Goal: Use online tool/utility: Utilize a website feature to perform a specific function

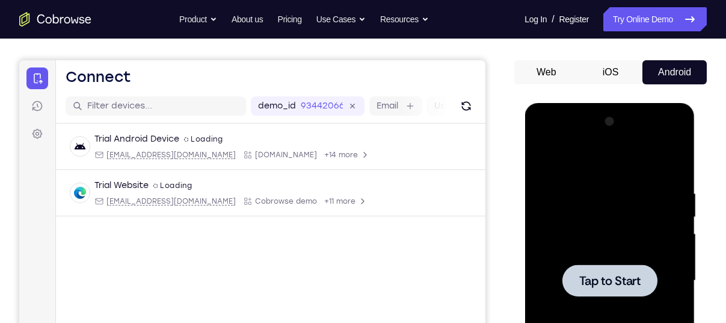
click at [624, 296] on div at bounding box center [609, 280] width 95 height 32
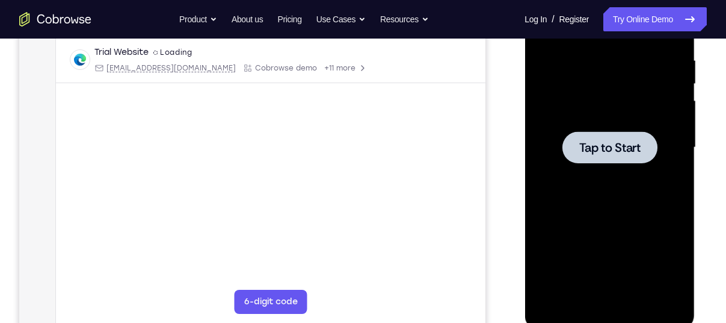
scroll to position [230, 0]
click at [614, 152] on span "Tap to Start" at bounding box center [609, 147] width 61 height 12
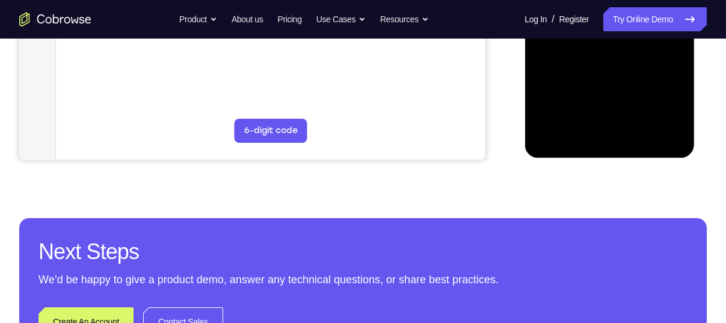
scroll to position [431, 0]
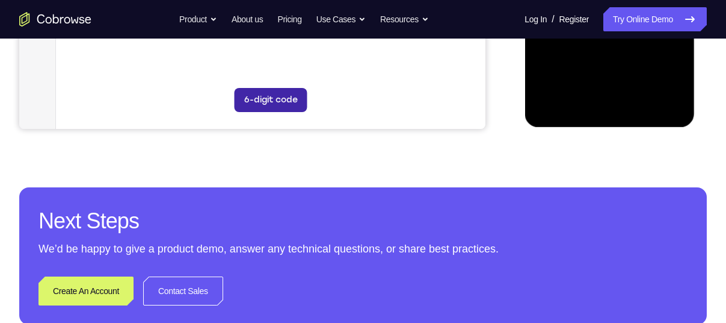
click at [289, 92] on button "6-digit code" at bounding box center [271, 100] width 73 height 24
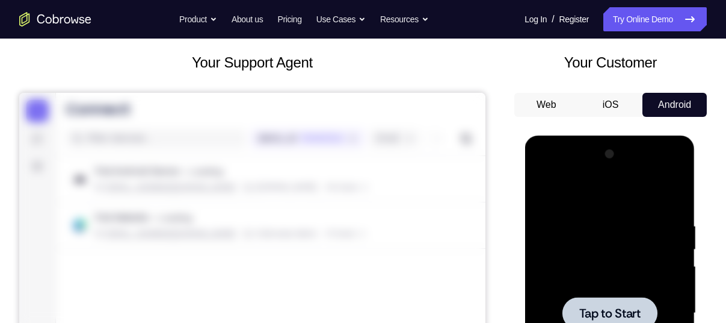
scroll to position [63, 0]
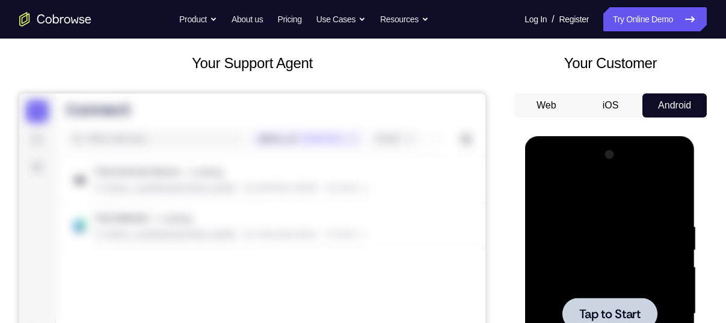
click at [594, 228] on div at bounding box center [610, 313] width 152 height 337
click at [610, 277] on div at bounding box center [610, 313] width 152 height 337
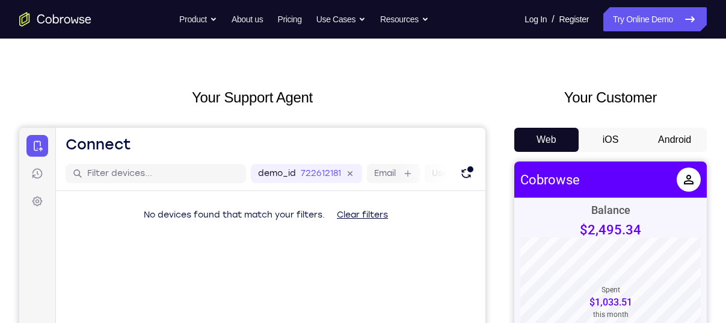
click at [689, 140] on button "Android" at bounding box center [675, 140] width 64 height 24
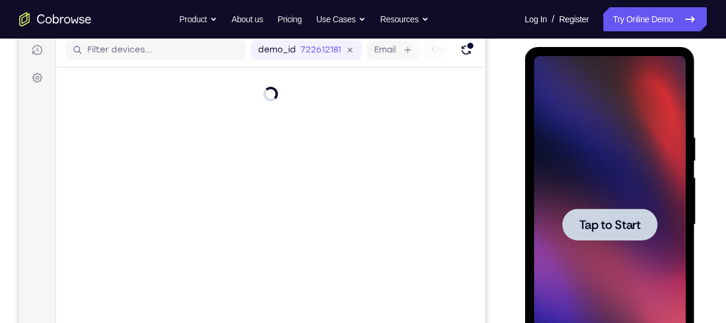
scroll to position [153, 0]
click at [619, 228] on span "Tap to Start" at bounding box center [609, 224] width 61 height 12
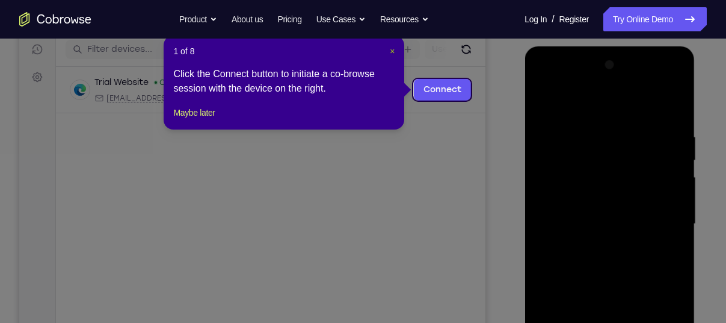
click at [390, 49] on span "×" at bounding box center [392, 51] width 5 height 10
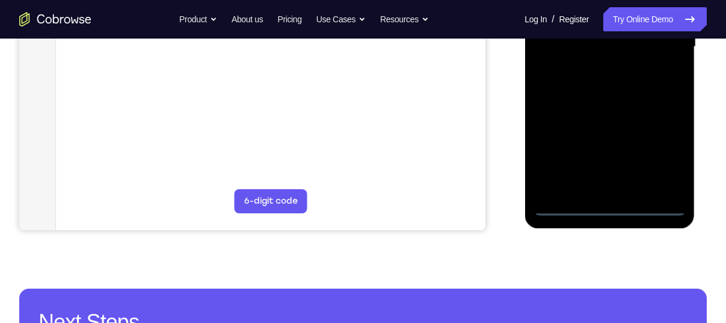
scroll to position [386, 0]
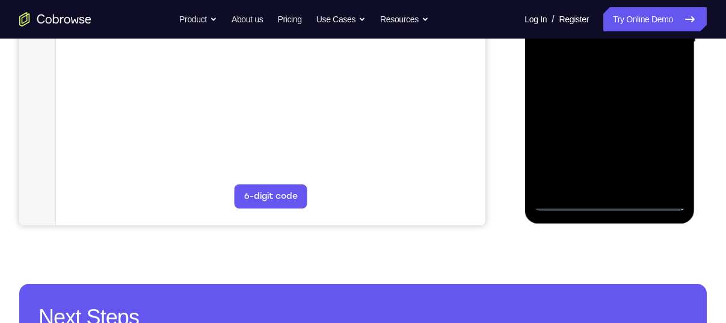
scroll to position [323, 0]
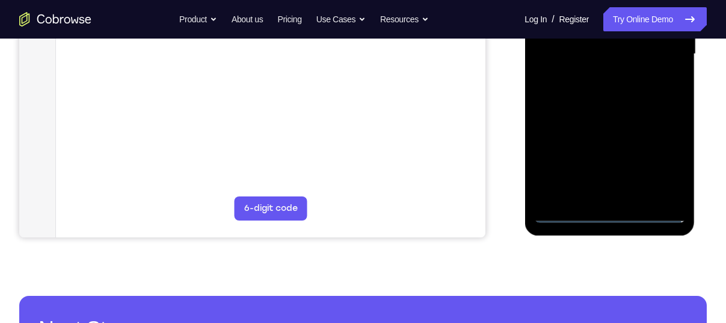
click at [661, 156] on div at bounding box center [610, 54] width 152 height 337
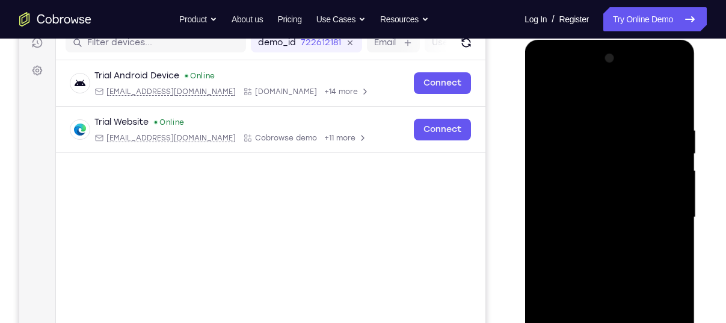
scroll to position [158, 0]
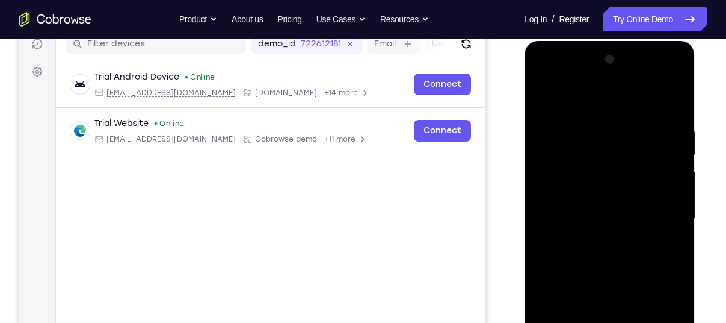
click at [590, 96] on div at bounding box center [610, 218] width 152 height 337
click at [563, 101] on div at bounding box center [610, 218] width 152 height 337
click at [651, 217] on div at bounding box center [610, 218] width 152 height 337
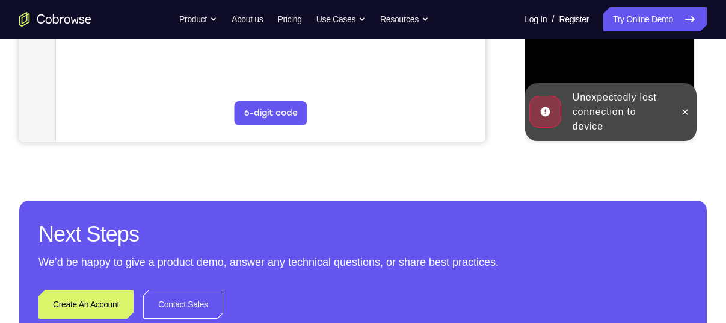
scroll to position [382, 0]
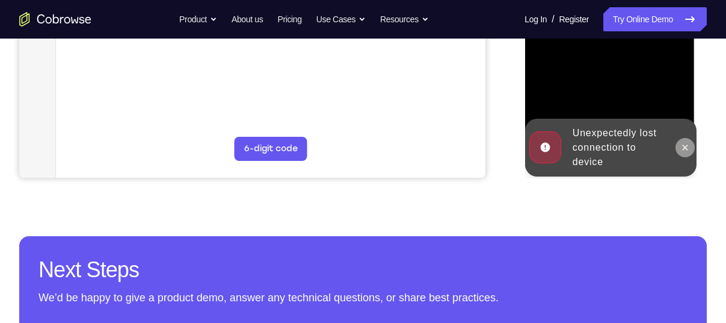
click at [684, 143] on icon at bounding box center [685, 148] width 10 height 10
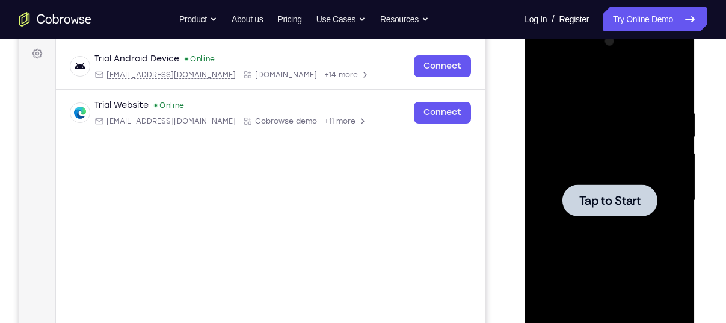
scroll to position [162, 0]
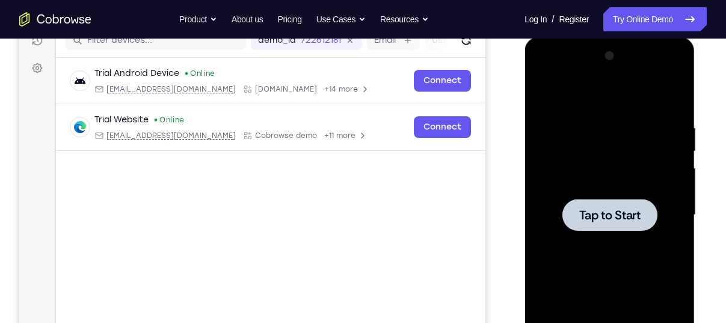
click at [607, 219] on span "Tap to Start" at bounding box center [609, 215] width 61 height 12
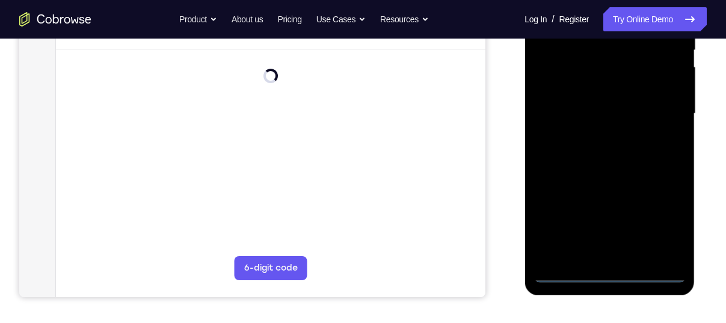
scroll to position [264, 0]
click at [610, 273] on div at bounding box center [610, 113] width 152 height 337
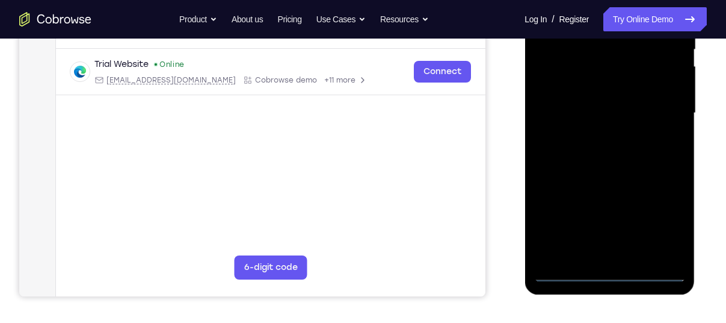
click at [666, 221] on div at bounding box center [610, 113] width 152 height 337
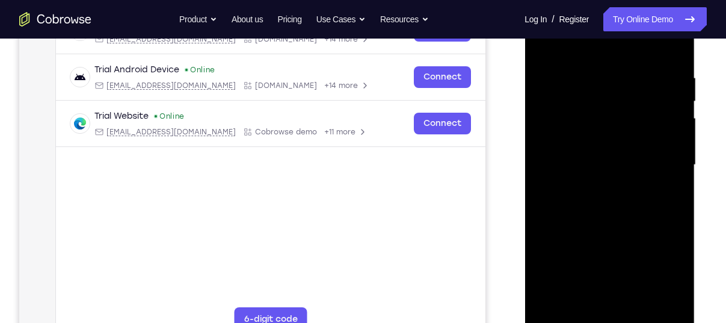
scroll to position [206, 0]
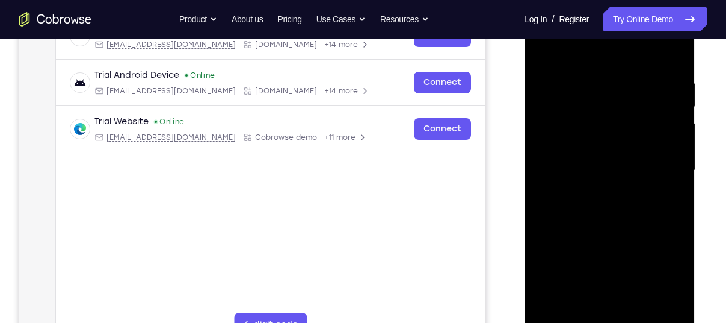
click at [618, 58] on div at bounding box center [610, 170] width 152 height 337
click at [669, 161] on div at bounding box center [610, 170] width 152 height 337
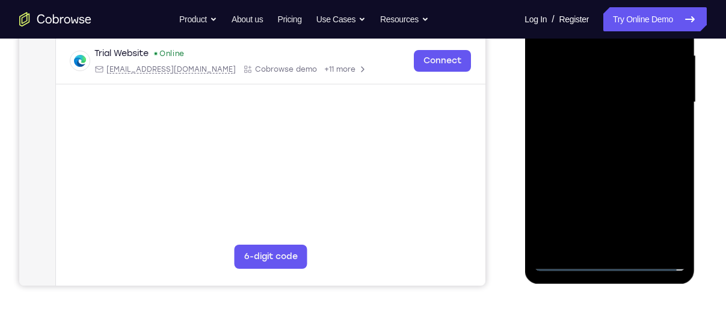
scroll to position [275, 0]
click at [622, 241] on div at bounding box center [610, 101] width 152 height 337
click at [621, 93] on div at bounding box center [610, 101] width 152 height 337
click at [623, 78] on div at bounding box center [610, 101] width 152 height 337
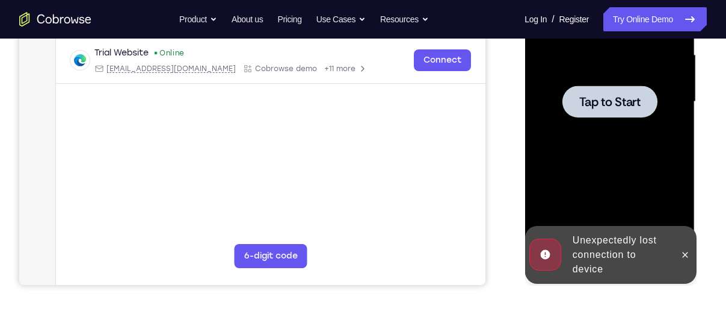
click at [626, 101] on span "Tap to Start" at bounding box center [609, 102] width 61 height 12
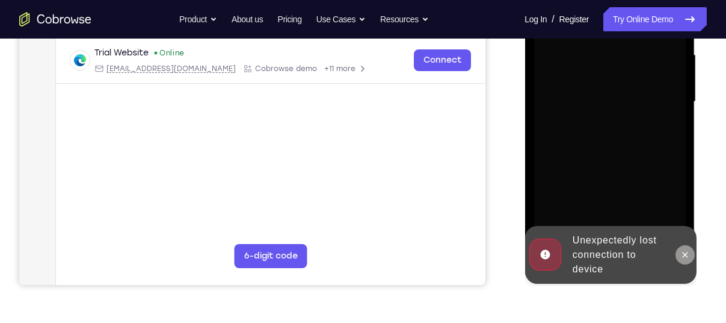
click at [684, 253] on icon at bounding box center [685, 255] width 10 height 10
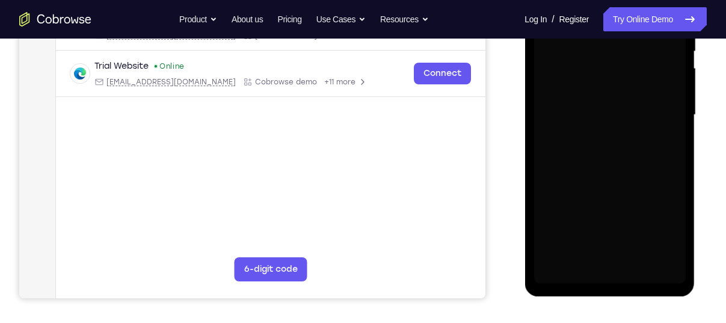
scroll to position [262, 0]
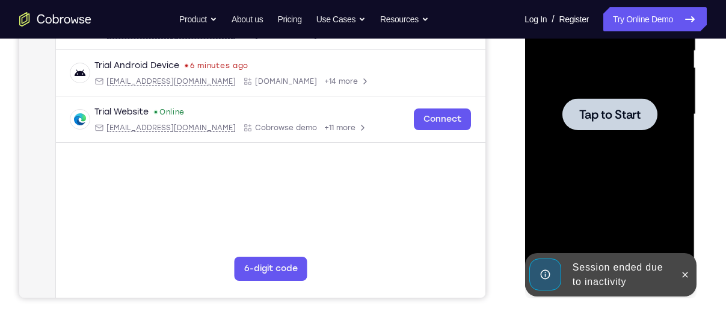
click at [613, 112] on span "Tap to Start" at bounding box center [609, 114] width 61 height 12
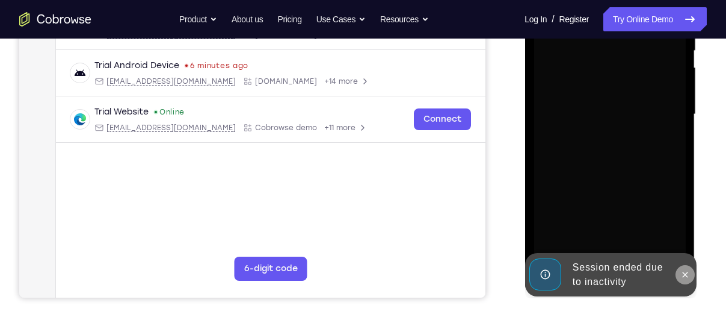
click at [683, 271] on icon at bounding box center [685, 275] width 10 height 10
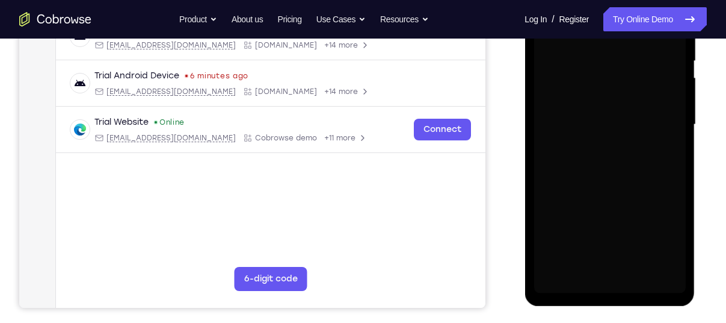
scroll to position [276, 0]
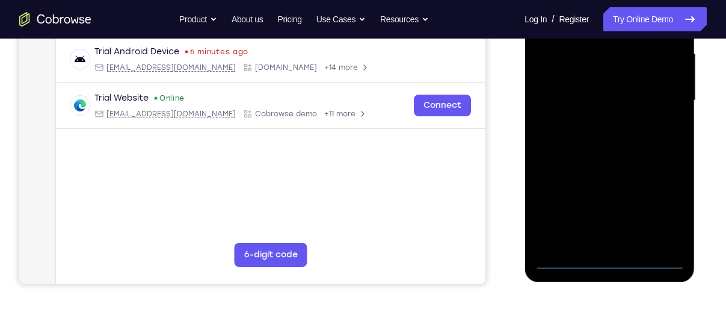
click at [609, 261] on div at bounding box center [610, 100] width 152 height 337
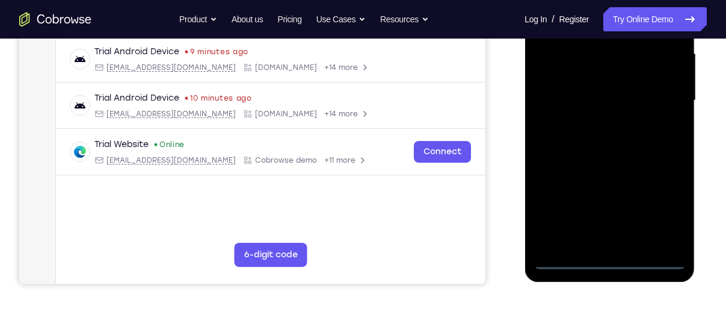
click at [657, 210] on div at bounding box center [610, 100] width 152 height 337
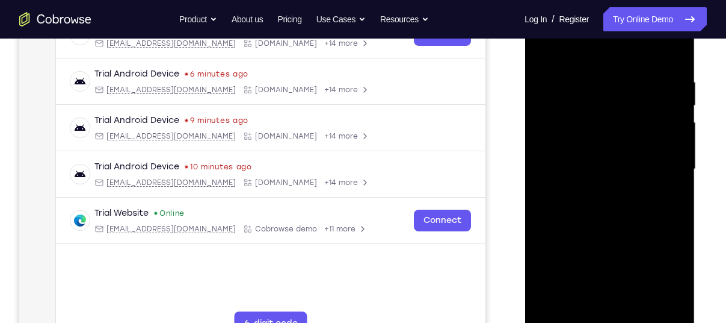
scroll to position [186, 0]
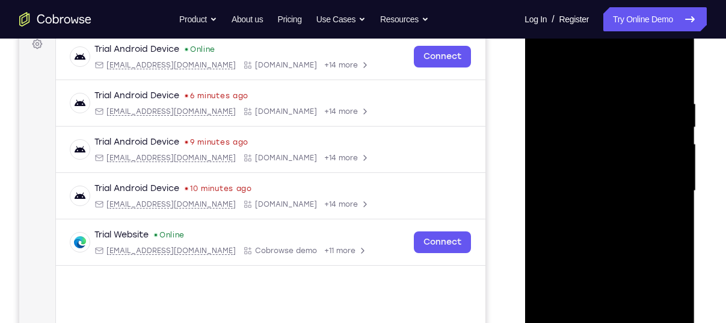
click at [587, 73] on div at bounding box center [610, 190] width 152 height 337
click at [665, 178] on div at bounding box center [610, 190] width 152 height 337
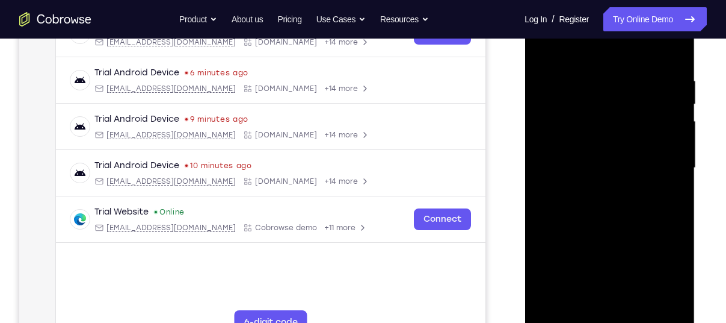
scroll to position [210, 0]
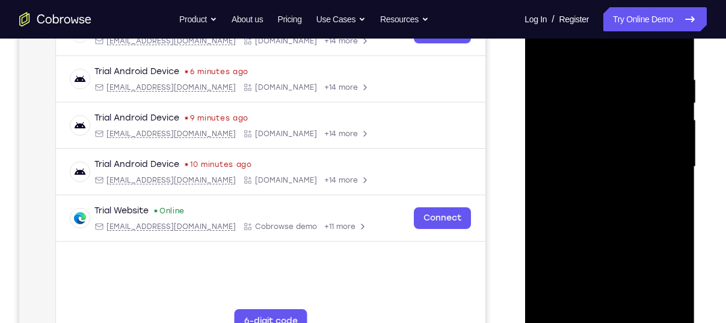
click at [599, 190] on div at bounding box center [610, 166] width 152 height 337
click at [599, 159] on div at bounding box center [610, 166] width 152 height 337
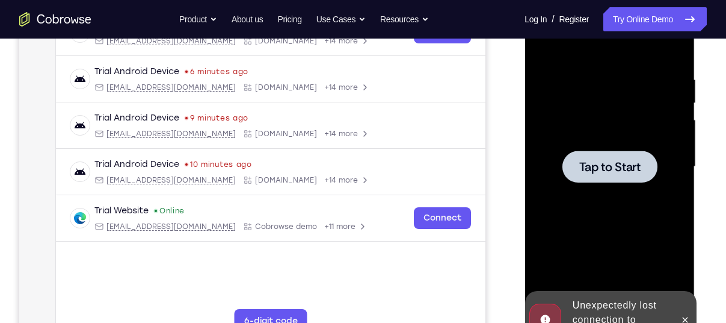
click at [604, 164] on span "Tap to Start" at bounding box center [609, 167] width 61 height 12
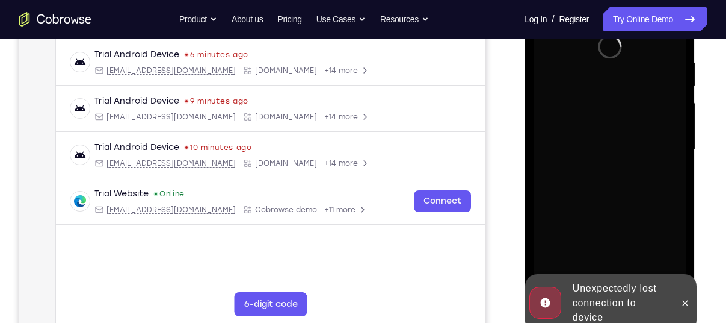
scroll to position [261, 0]
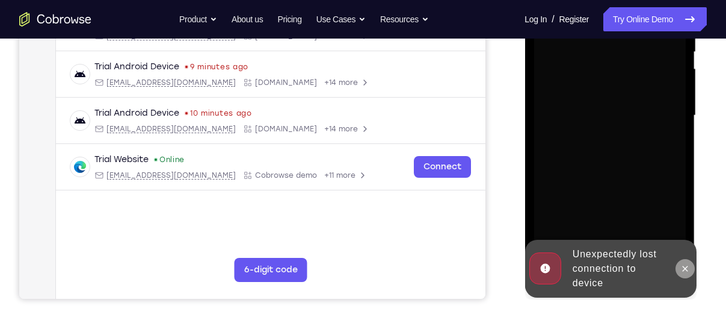
click at [678, 271] on button at bounding box center [684, 268] width 19 height 19
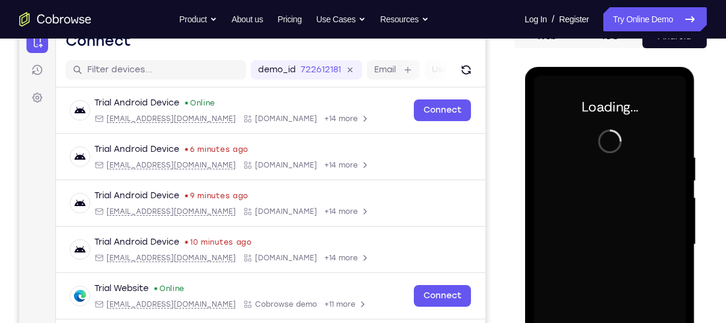
scroll to position [133, 0]
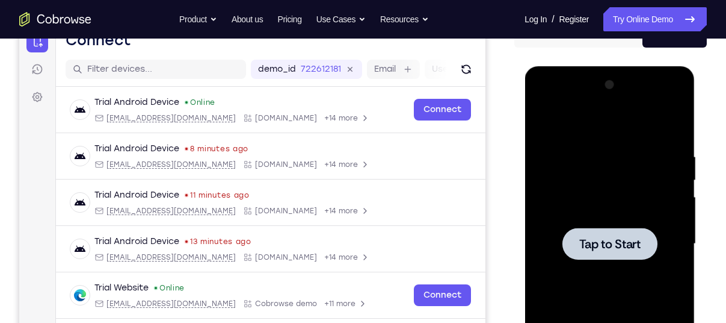
click at [606, 225] on div at bounding box center [610, 243] width 152 height 337
click at [603, 240] on span "Tap to Start" at bounding box center [609, 244] width 61 height 12
